Goal: Check status: Check status

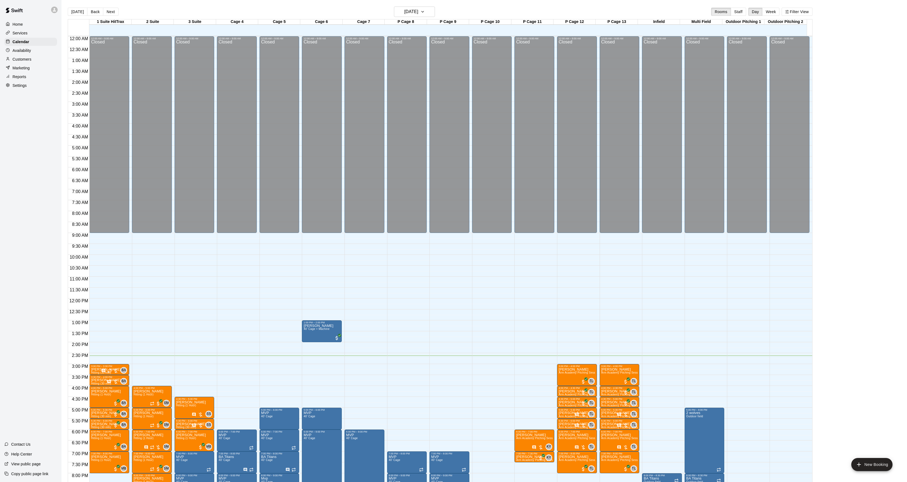
scroll to position [56, 0]
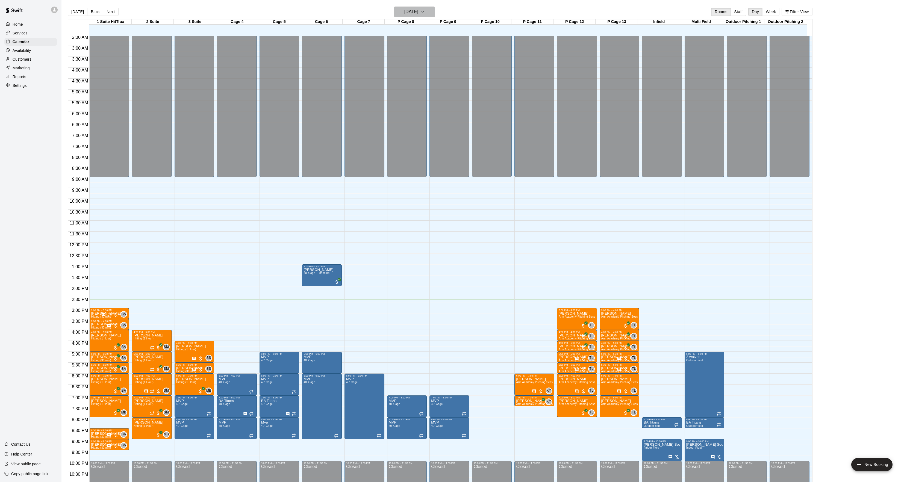
click at [414, 8] on button "[DATE]" at bounding box center [414, 12] width 41 height 10
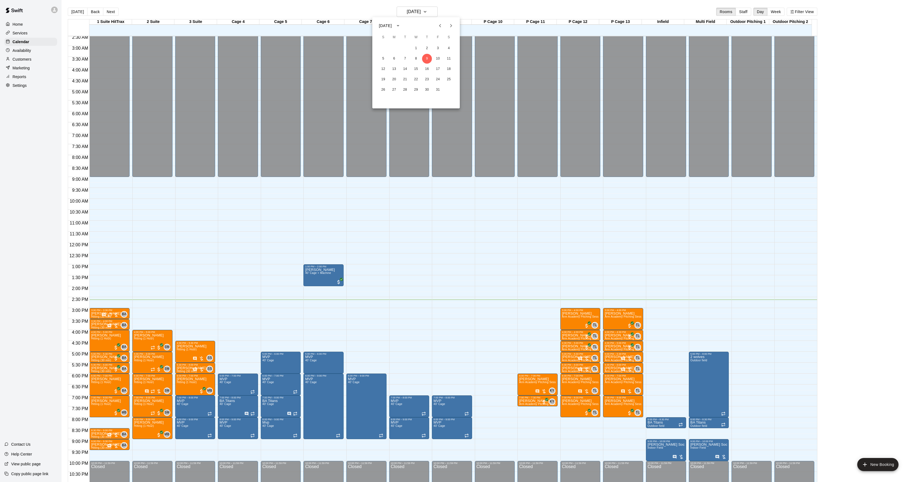
click at [445, 25] on button "Next month" at bounding box center [450, 25] width 11 height 11
click at [435, 58] on button "7" at bounding box center [438, 59] width 10 height 10
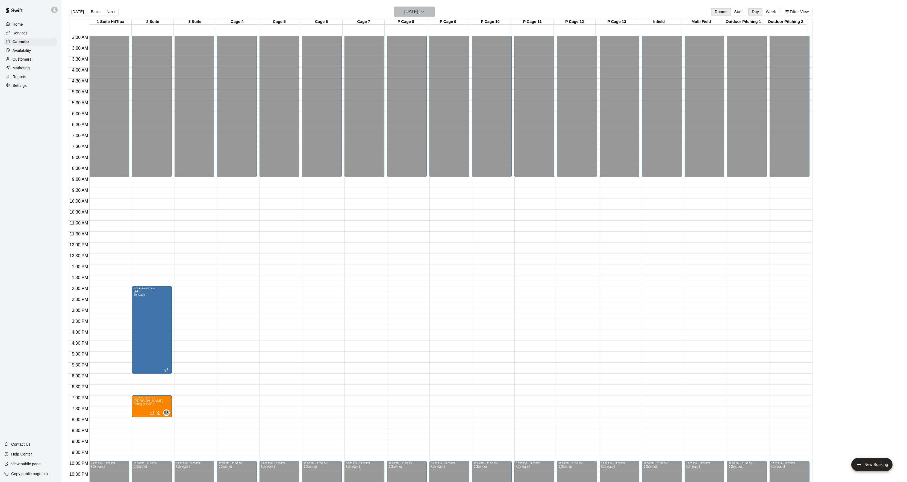
click at [407, 9] on h6 "[DATE]" at bounding box center [411, 12] width 14 height 8
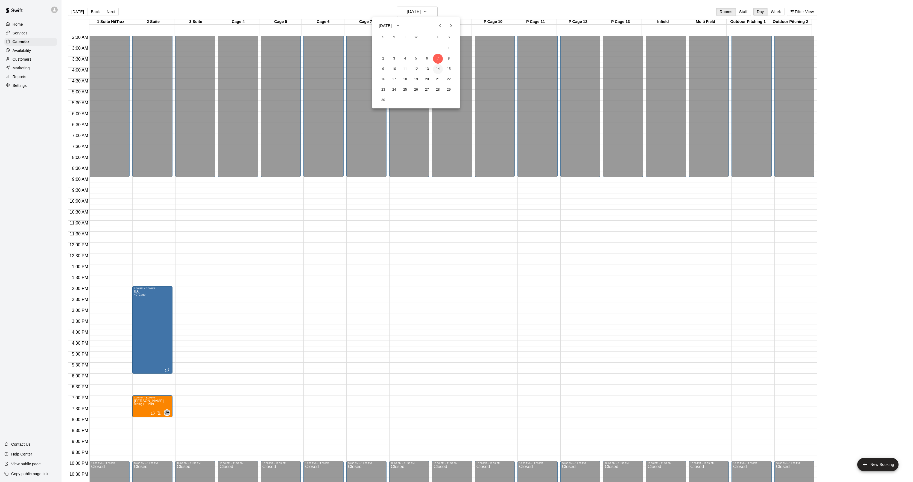
click at [433, 67] on button "14" at bounding box center [438, 69] width 10 height 10
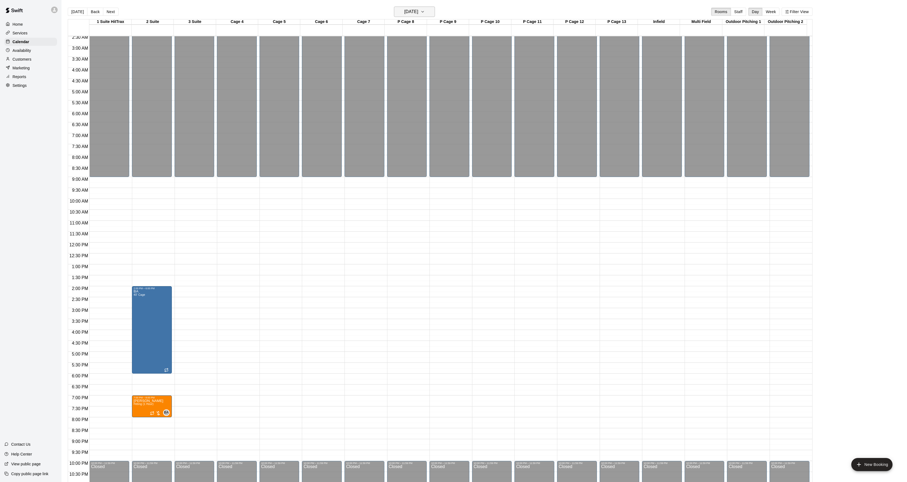
click at [418, 9] on h6 "[DATE]" at bounding box center [411, 12] width 14 height 8
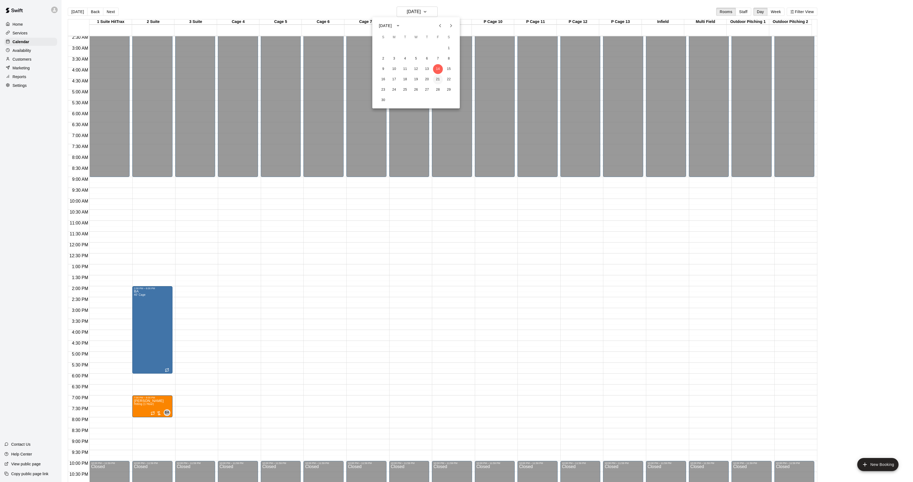
click at [438, 79] on button "21" at bounding box center [438, 80] width 10 height 10
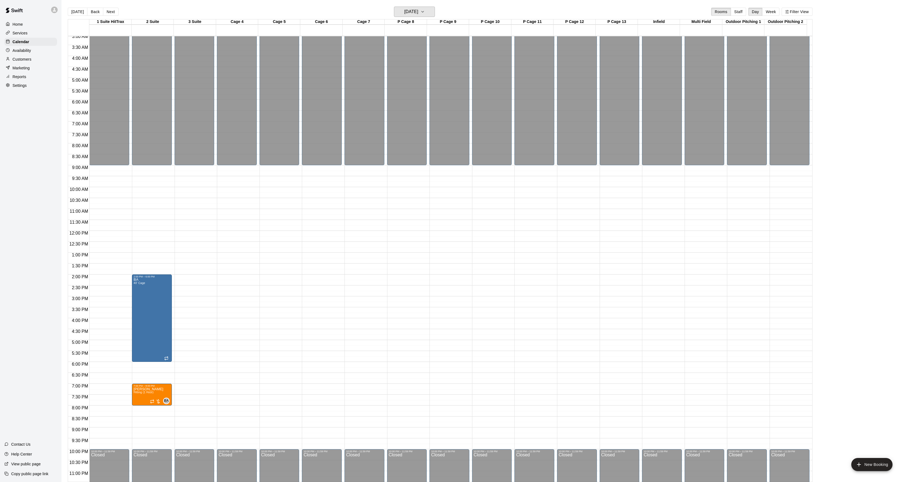
scroll to position [73, 0]
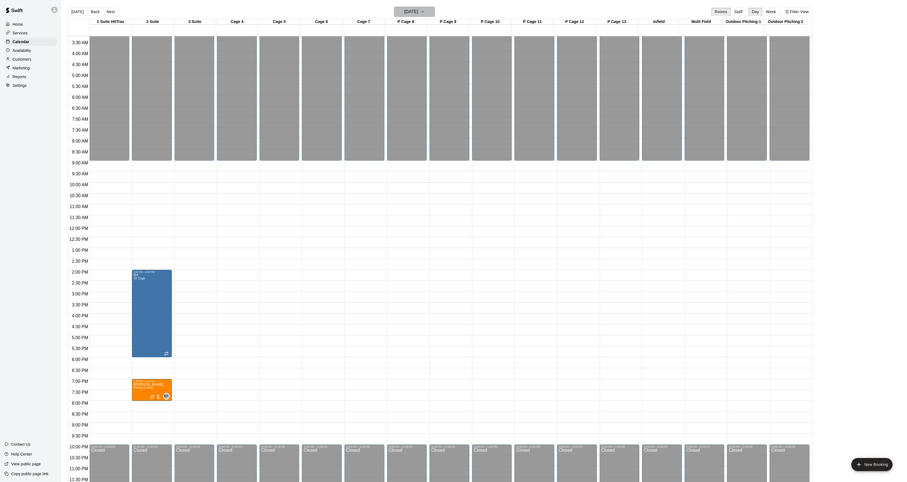
click at [418, 11] on h6 "[DATE]" at bounding box center [411, 12] width 14 height 8
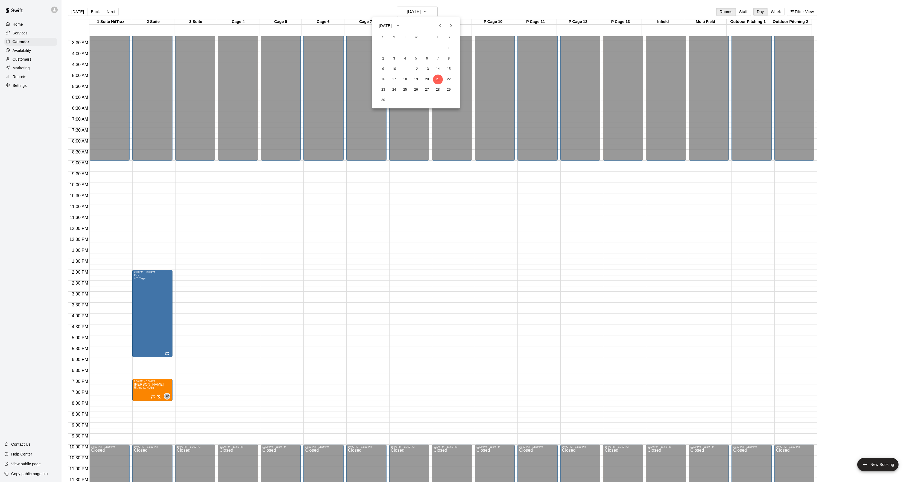
click at [439, 25] on icon "Previous month" at bounding box center [440, 25] width 7 height 7
click at [437, 47] on button "5" at bounding box center [438, 48] width 10 height 10
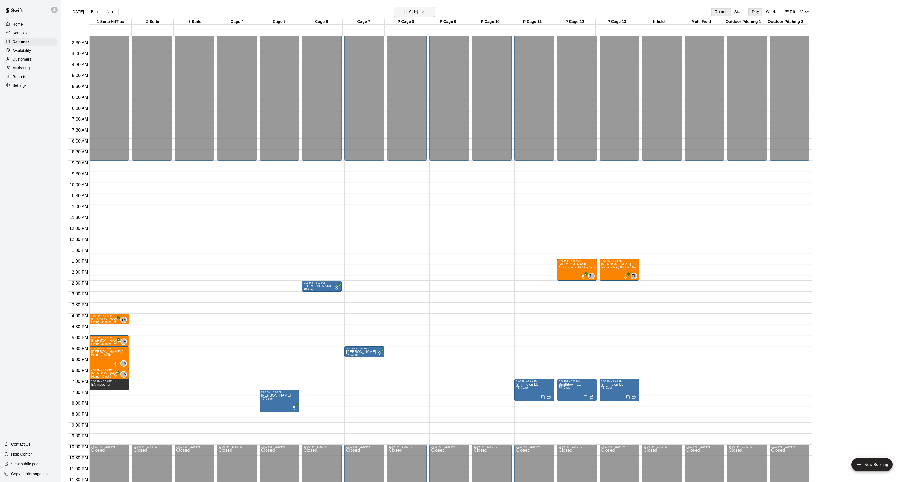
click at [418, 10] on h6 "[DATE]" at bounding box center [411, 12] width 14 height 8
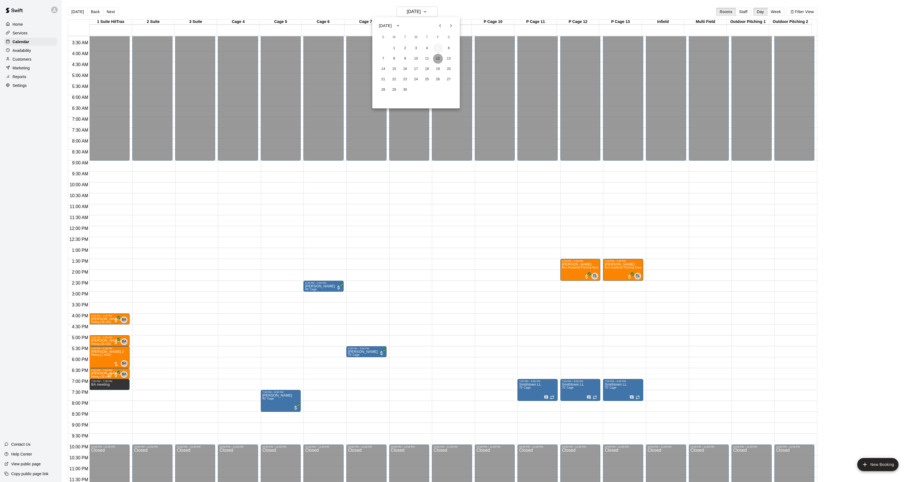
drag, startPoint x: 440, startPoint y: 54, endPoint x: 436, endPoint y: 50, distance: 5.5
click at [439, 55] on button "12" at bounding box center [438, 59] width 10 height 10
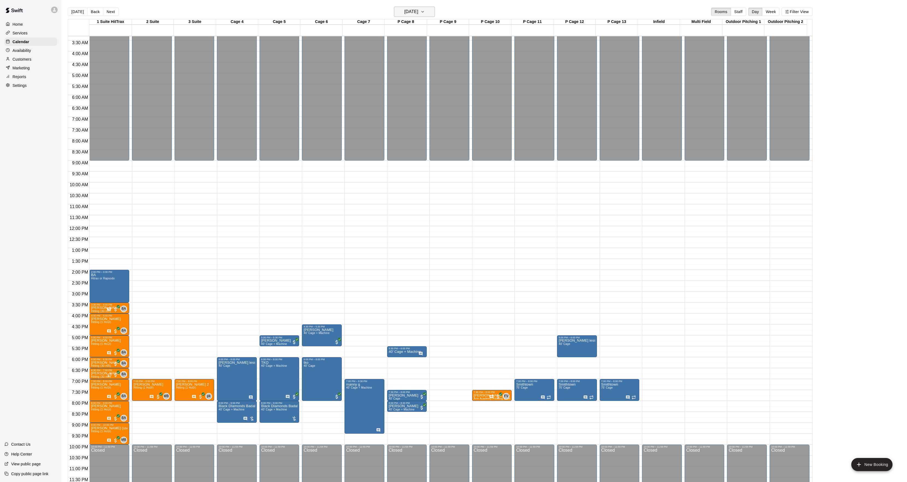
click at [415, 11] on h6 "[DATE]" at bounding box center [411, 12] width 14 height 8
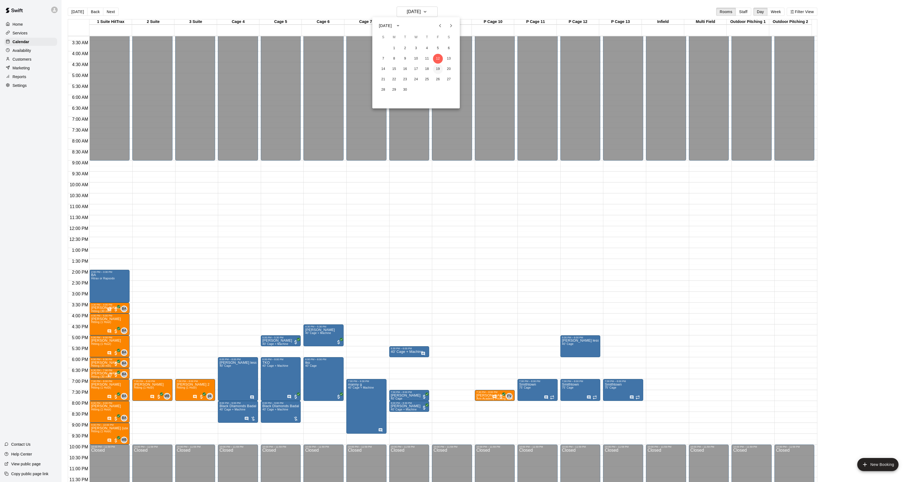
click at [440, 70] on button "19" at bounding box center [438, 69] width 10 height 10
